Goal: Information Seeking & Learning: Learn about a topic

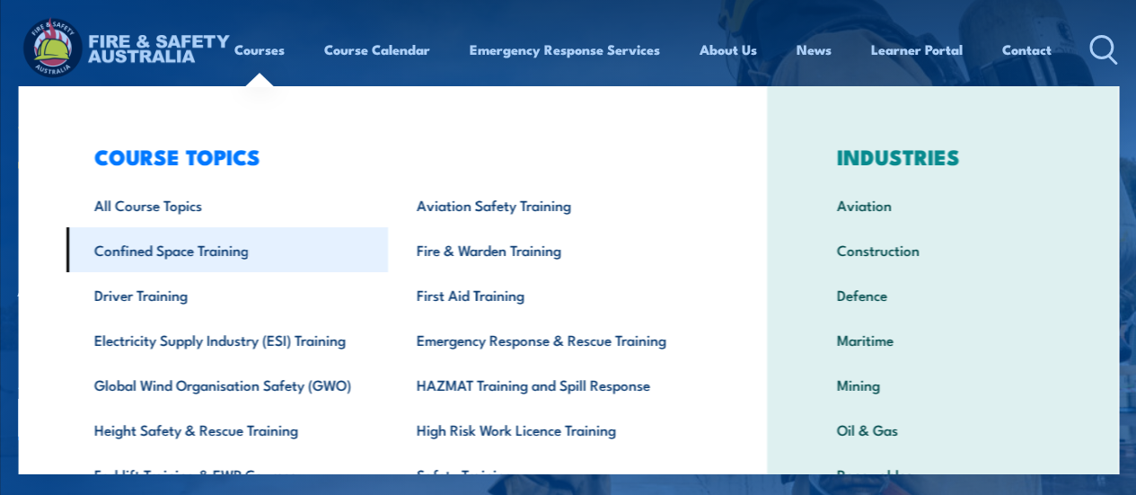
click at [209, 249] on link "Confined Space Training" at bounding box center [227, 249] width 322 height 45
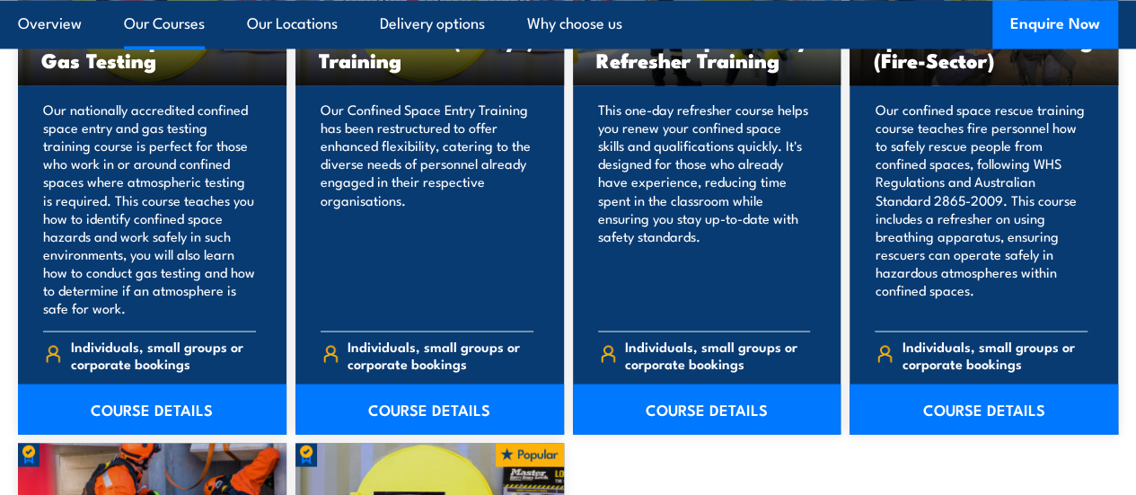
scroll to position [1518, 0]
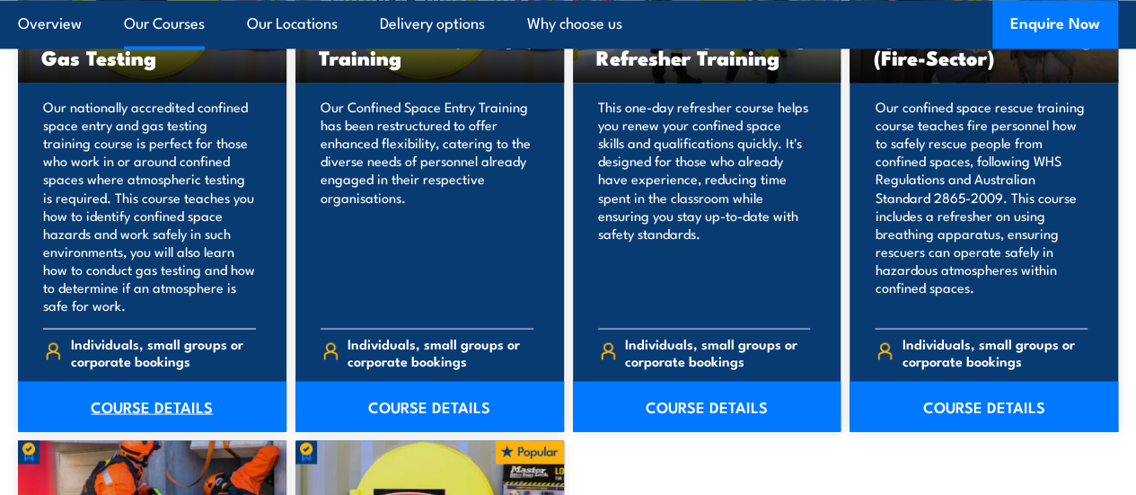
click at [165, 431] on link "COURSE DETAILS" at bounding box center [152, 406] width 269 height 50
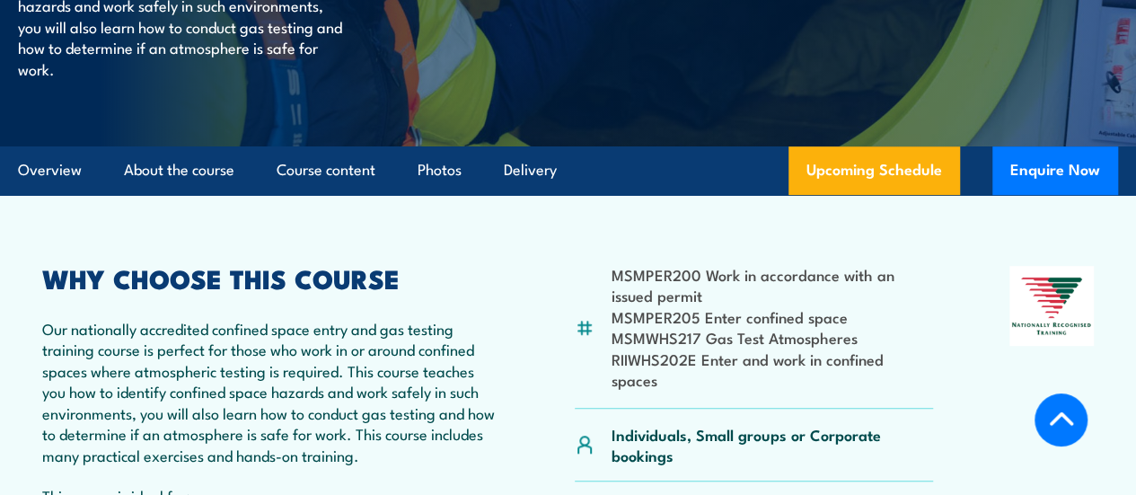
scroll to position [469, 0]
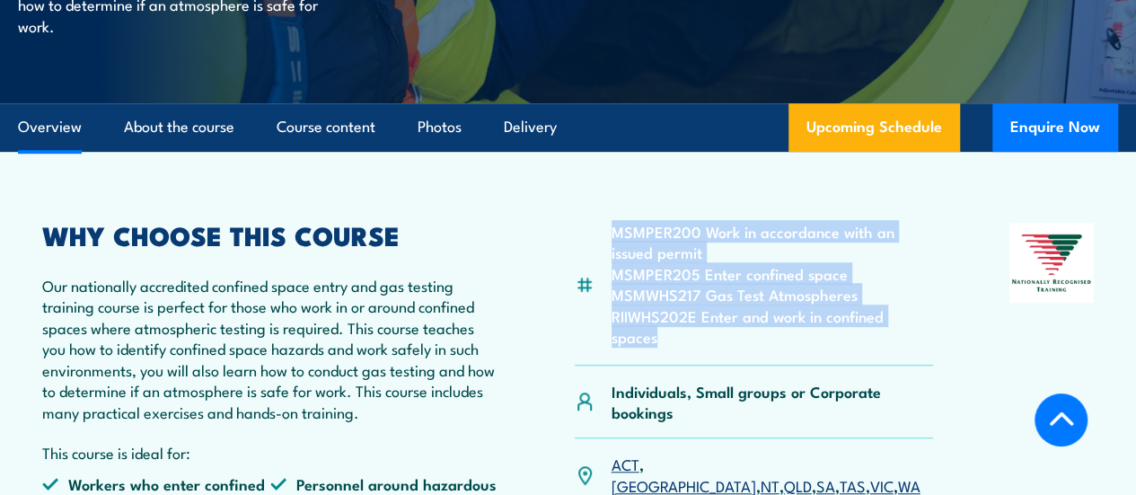
drag, startPoint x: 956, startPoint y: 356, endPoint x: 608, endPoint y: 279, distance: 356.7
click at [608, 279] on div "MSMPER200 Work in accordance with an issued permit MSMPER205 Enter confined spa…" at bounding box center [568, 453] width 1052 height 460
copy ul "MSMPER200 Work in accordance with an issued permit MSMPER205 Enter confined spa…"
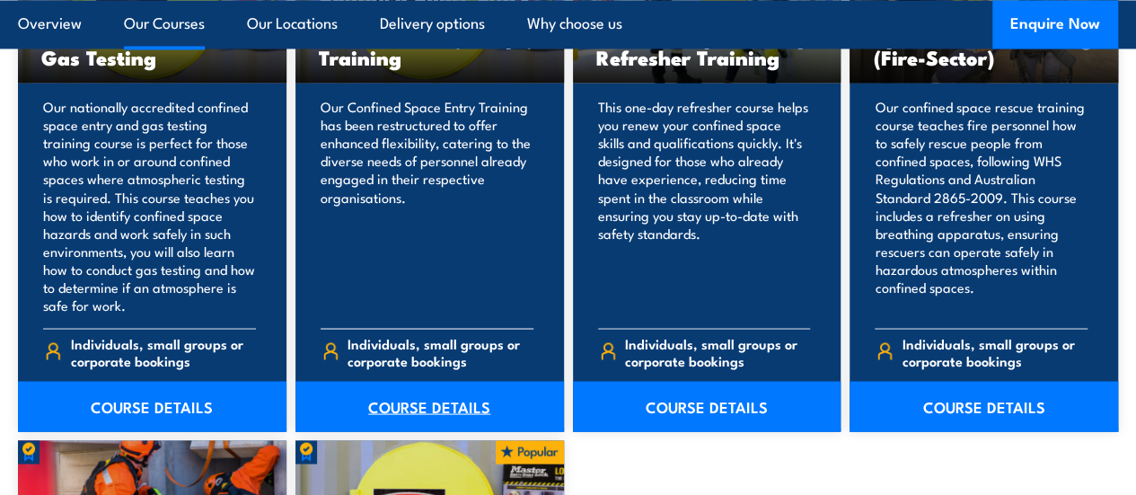
click at [430, 431] on link "COURSE DETAILS" at bounding box center [429, 406] width 269 height 50
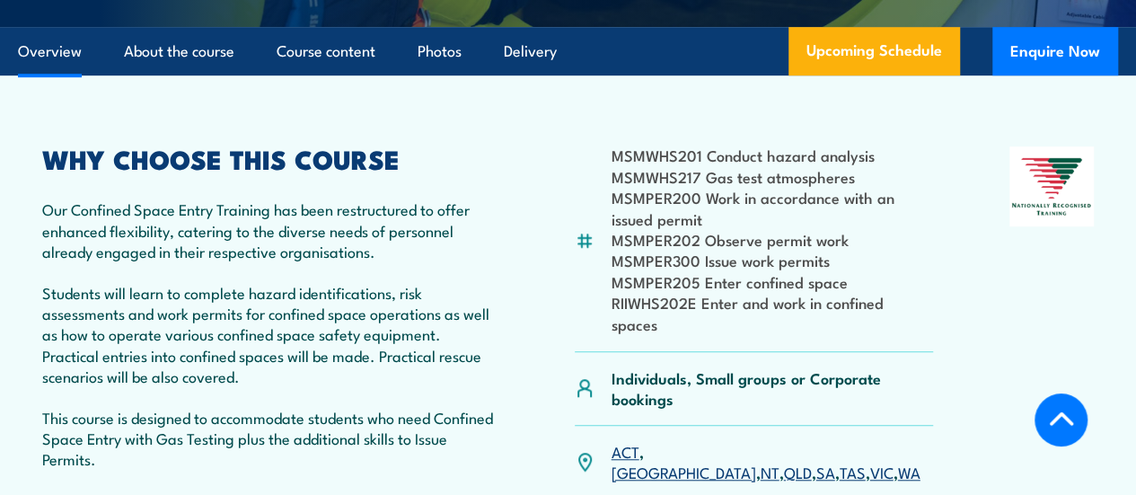
scroll to position [511, 0]
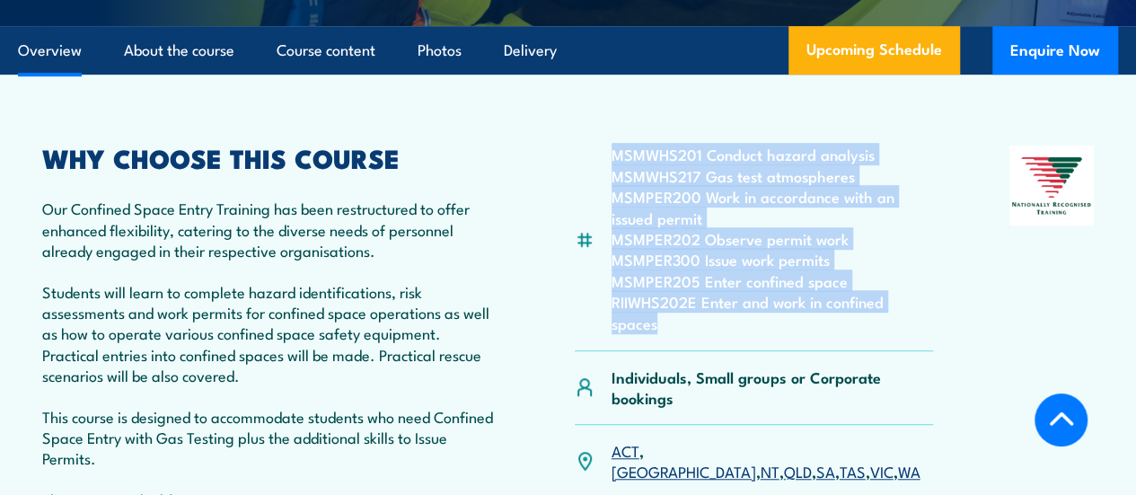
drag, startPoint x: 942, startPoint y: 371, endPoint x: 593, endPoint y: 227, distance: 377.7
click at [593, 227] on div "MSMWHS201 Conduct hazard analysis MSMWHS217 Gas test atmospheres MSMPER200 Work…" at bounding box center [568, 408] width 1052 height 527
copy ul "MSMWHS201 Conduct hazard analysis MSMWHS217 Gas test atmospheres MSMPER200 Work…"
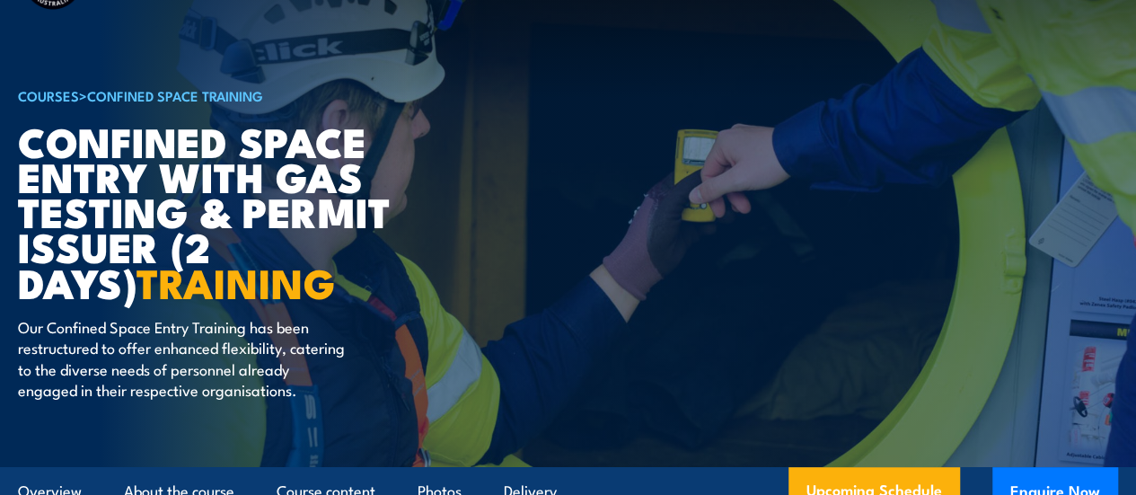
scroll to position [0, 0]
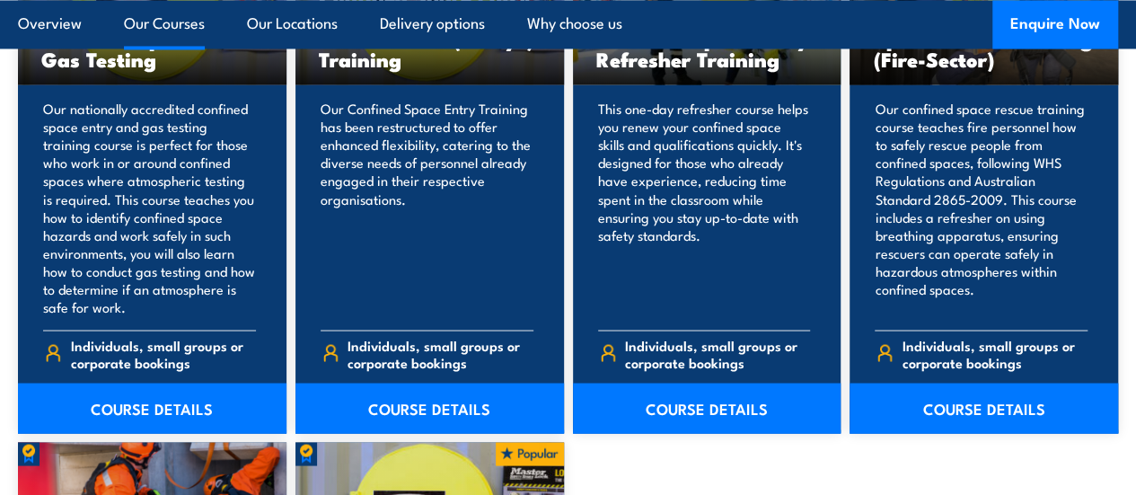
scroll to position [1518, 0]
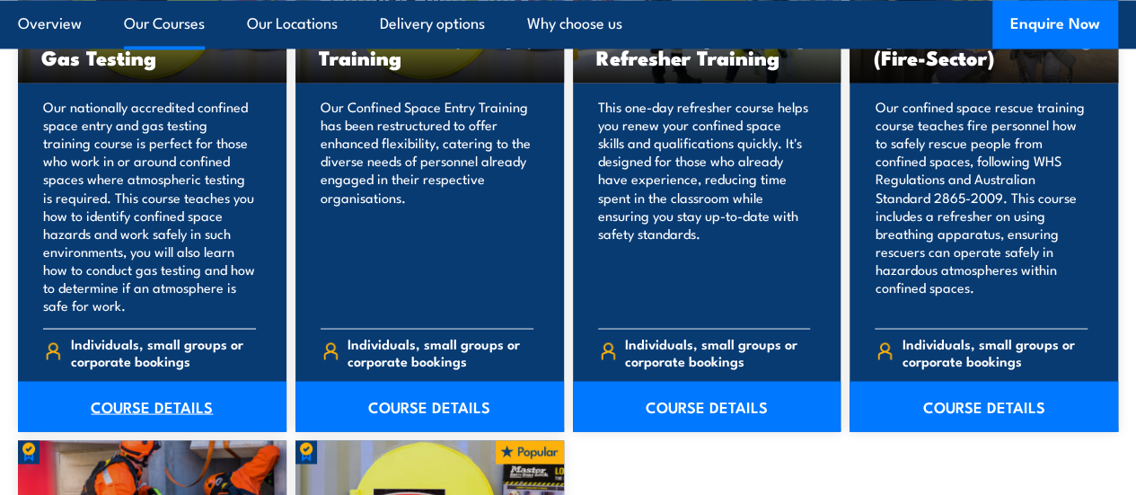
click at [160, 431] on link "COURSE DETAILS" at bounding box center [152, 406] width 269 height 50
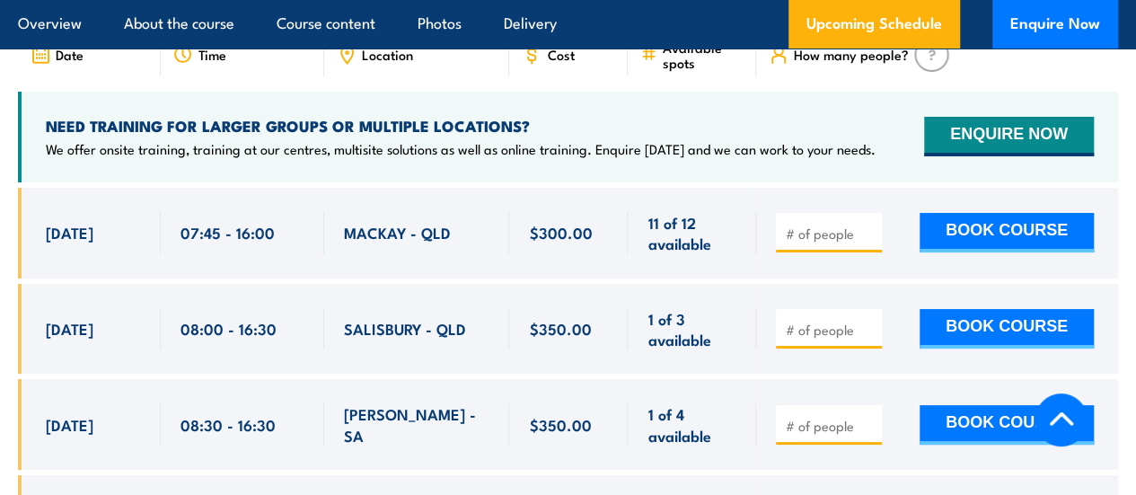
scroll to position [3324, 0]
